Goal: Information Seeking & Learning: Learn about a topic

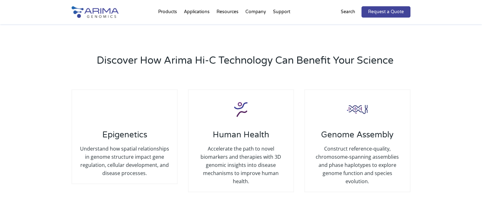
scroll to position [651, 0]
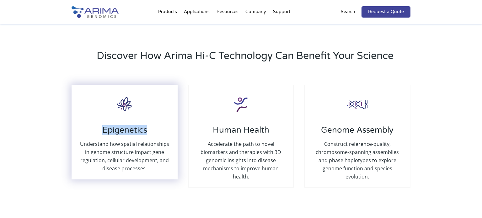
drag, startPoint x: 63, startPoint y: 129, endPoint x: 148, endPoint y: 129, distance: 85.3
click at [148, 129] on div "Discover How Arima Hi-C Technology Can Benefit Your Science Epigenetics Underst…" at bounding box center [241, 118] width 482 height 206
copy h3 "Epigenetics"
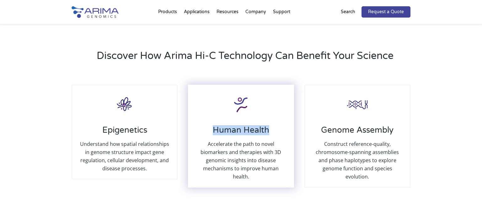
drag, startPoint x: 211, startPoint y: 130, endPoint x: 277, endPoint y: 128, distance: 65.9
click at [277, 128] on h3 "Human Health" at bounding box center [241, 132] width 92 height 15
copy h3 "Human Health"
